Goal: Navigation & Orientation: Find specific page/section

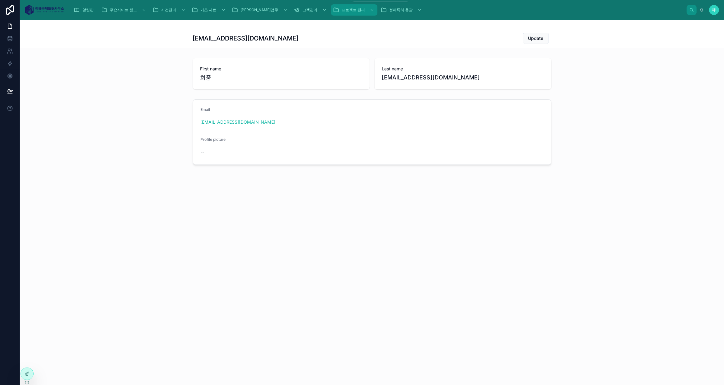
click at [342, 10] on span "프로젝트 관리" at bounding box center [353, 9] width 23 height 5
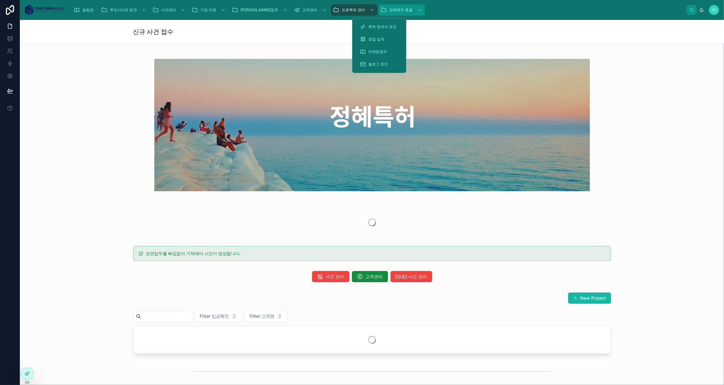
click at [389, 9] on span "정혜특허 총괄" at bounding box center [400, 9] width 23 height 5
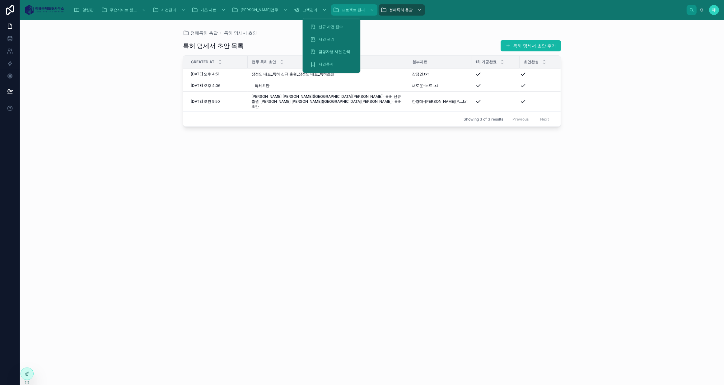
click at [342, 9] on span "프로젝트 관리" at bounding box center [353, 9] width 23 height 5
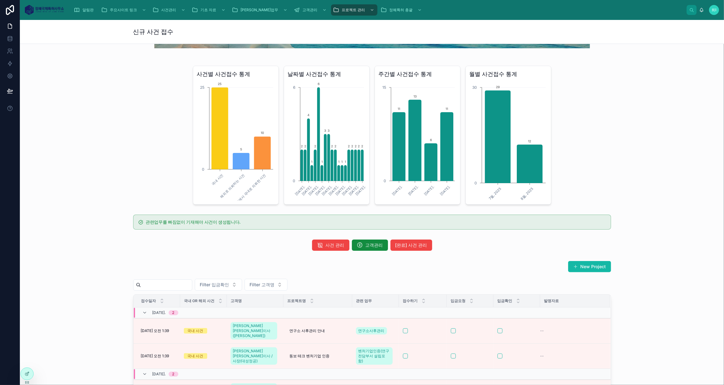
scroll to position [170, 0]
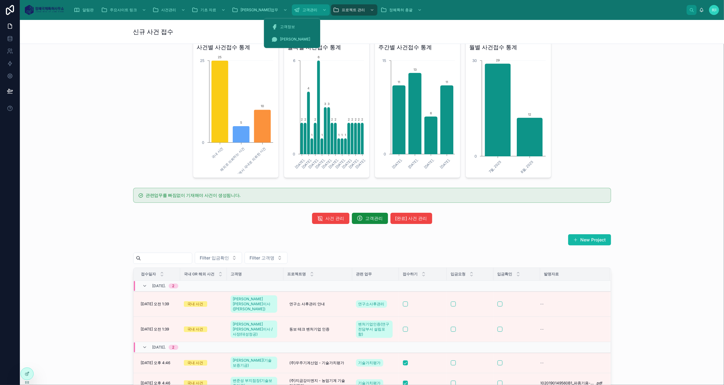
click at [294, 7] on div "고객관리" at bounding box center [311, 10] width 34 height 10
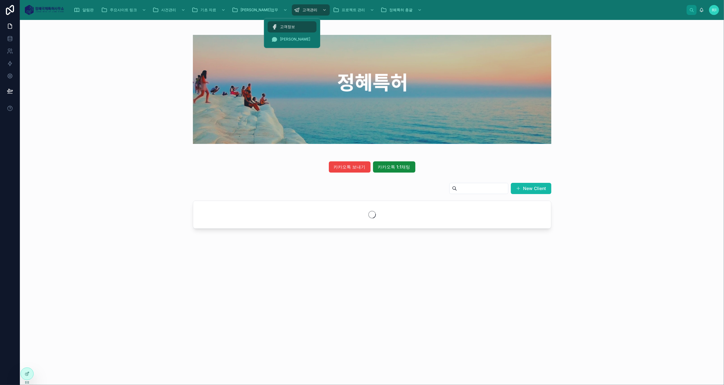
click at [288, 22] on div "고객정보" at bounding box center [291, 27] width 41 height 10
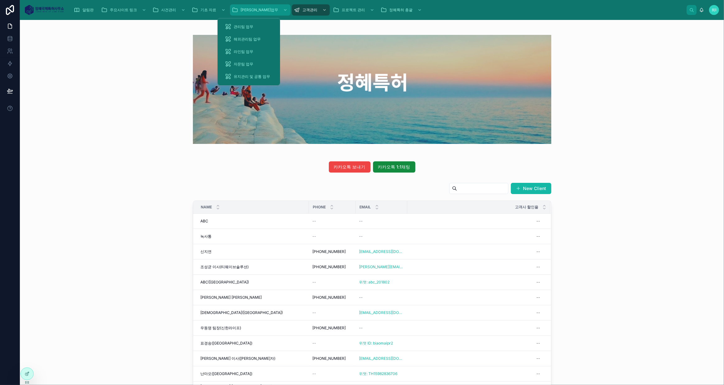
click at [253, 6] on div "[PERSON_NAME]업무" at bounding box center [260, 10] width 57 height 10
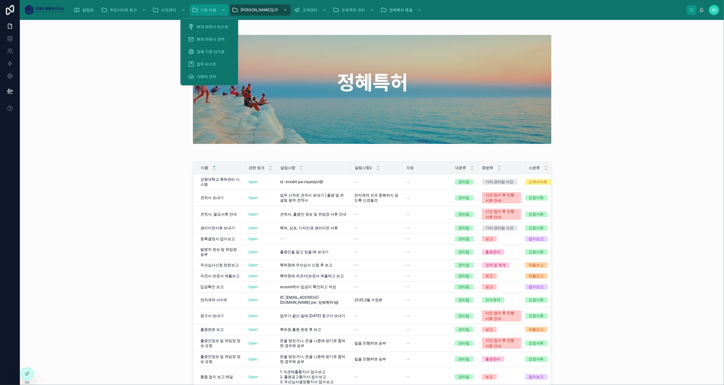
click at [199, 5] on link "기초 자료" at bounding box center [209, 9] width 39 height 11
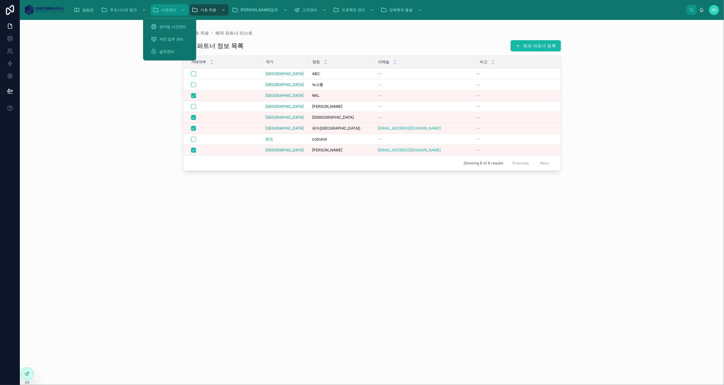
click at [172, 7] on span "사건관리" at bounding box center [168, 9] width 15 height 5
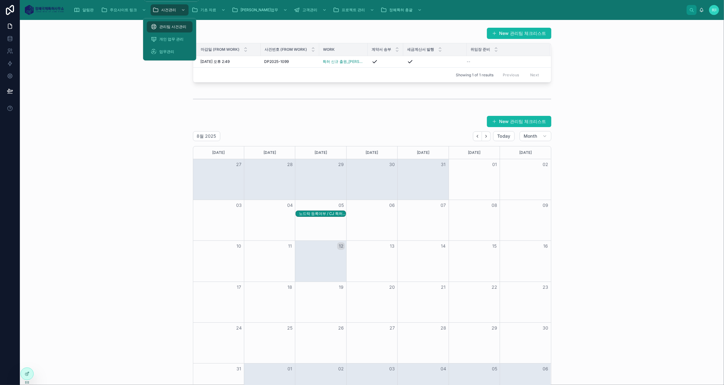
click at [143, 8] on icon "scrollable content" at bounding box center [144, 10] width 4 height 4
